Goal: Task Accomplishment & Management: Manage account settings

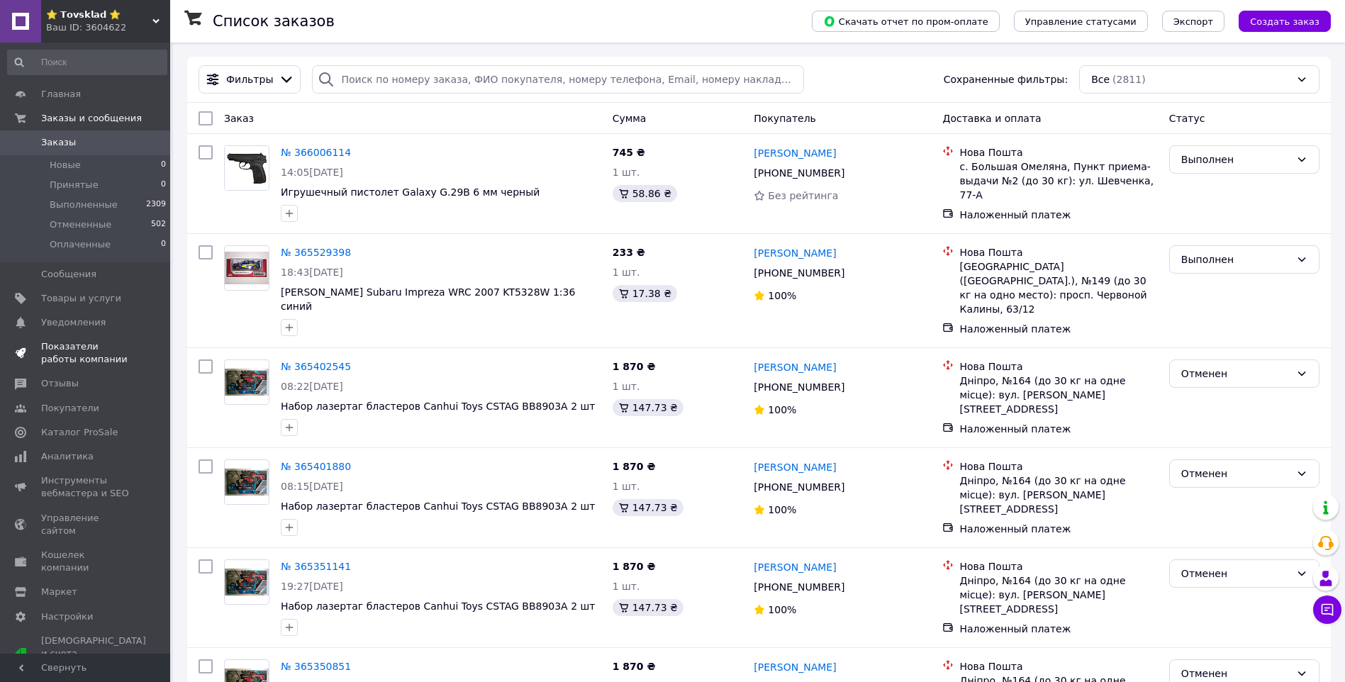
click at [57, 352] on span "Показатели работы компании" at bounding box center [86, 353] width 90 height 26
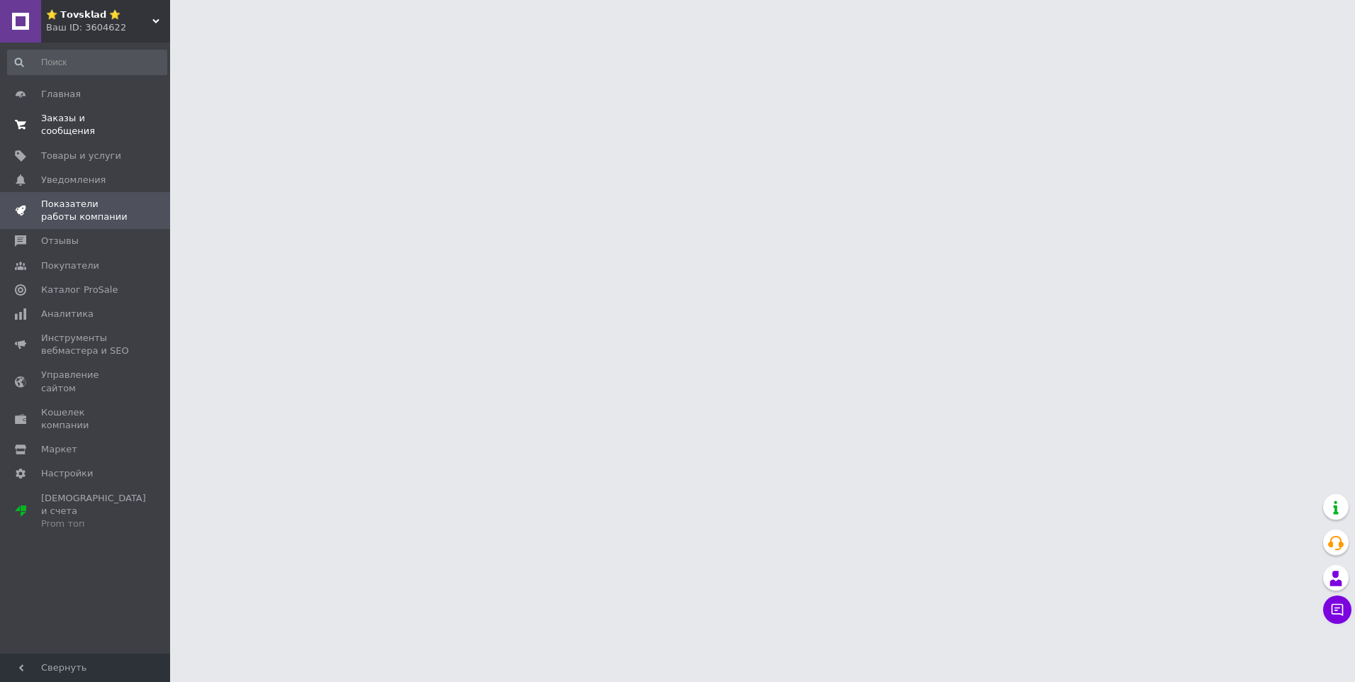
click at [57, 120] on span "Заказы и сообщения" at bounding box center [86, 125] width 90 height 26
